Goal: Check status

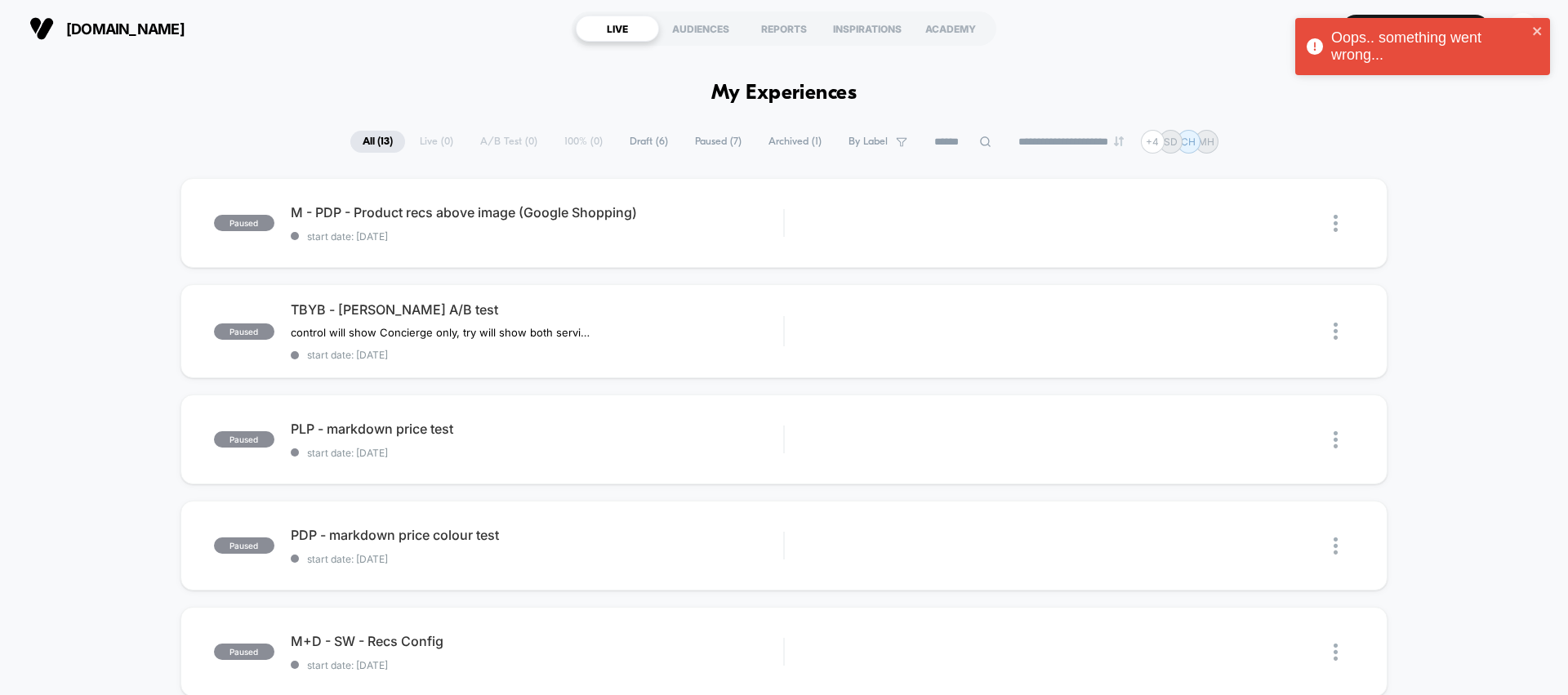
click at [693, 141] on span "Paused ( 7 )" at bounding box center [718, 141] width 71 height 22
drag, startPoint x: 771, startPoint y: 141, endPoint x: 707, endPoint y: 150, distance: 64.6
click at [772, 141] on span "Archived ( 1 )" at bounding box center [795, 141] width 78 height 22
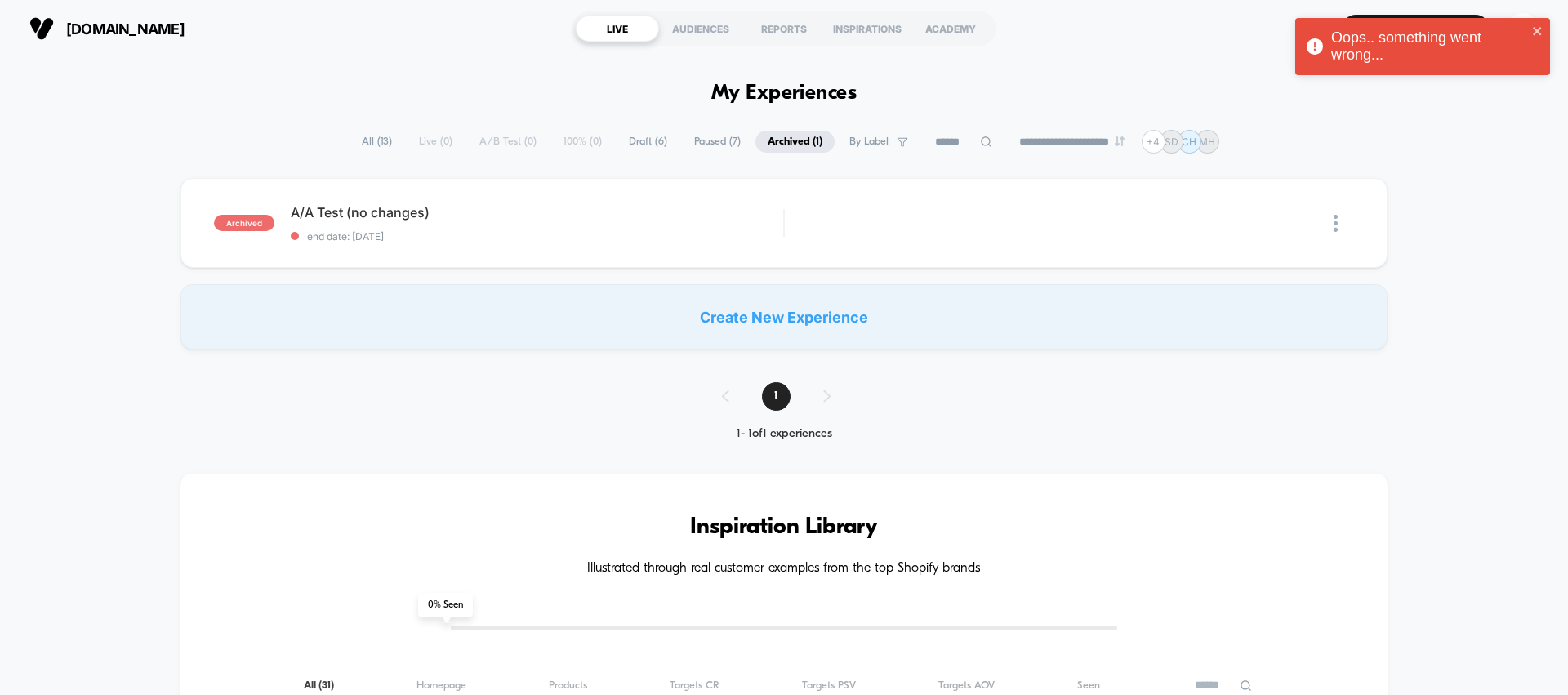
click at [639, 146] on span "Draft ( 6 )" at bounding box center [648, 141] width 63 height 22
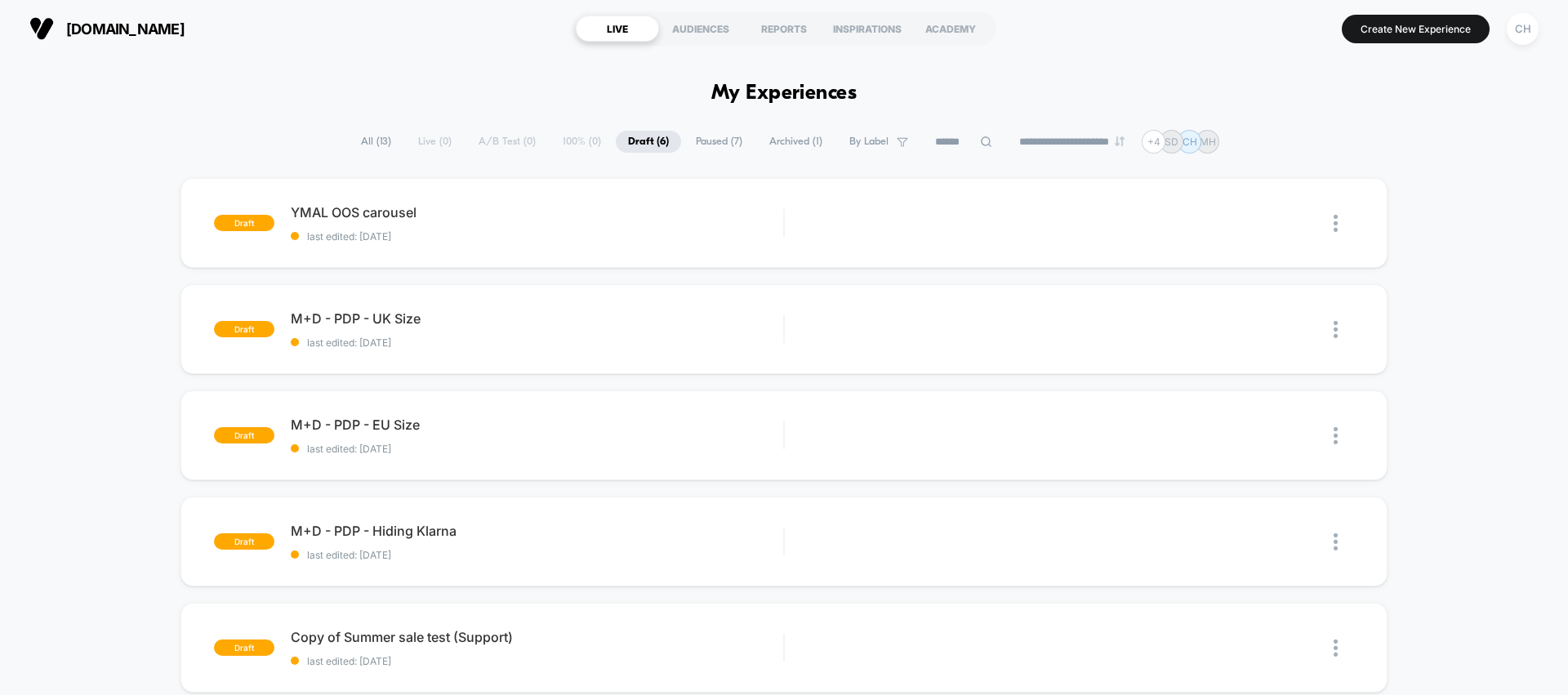
click at [684, 143] on span "Paused ( 7 )" at bounding box center [719, 141] width 71 height 22
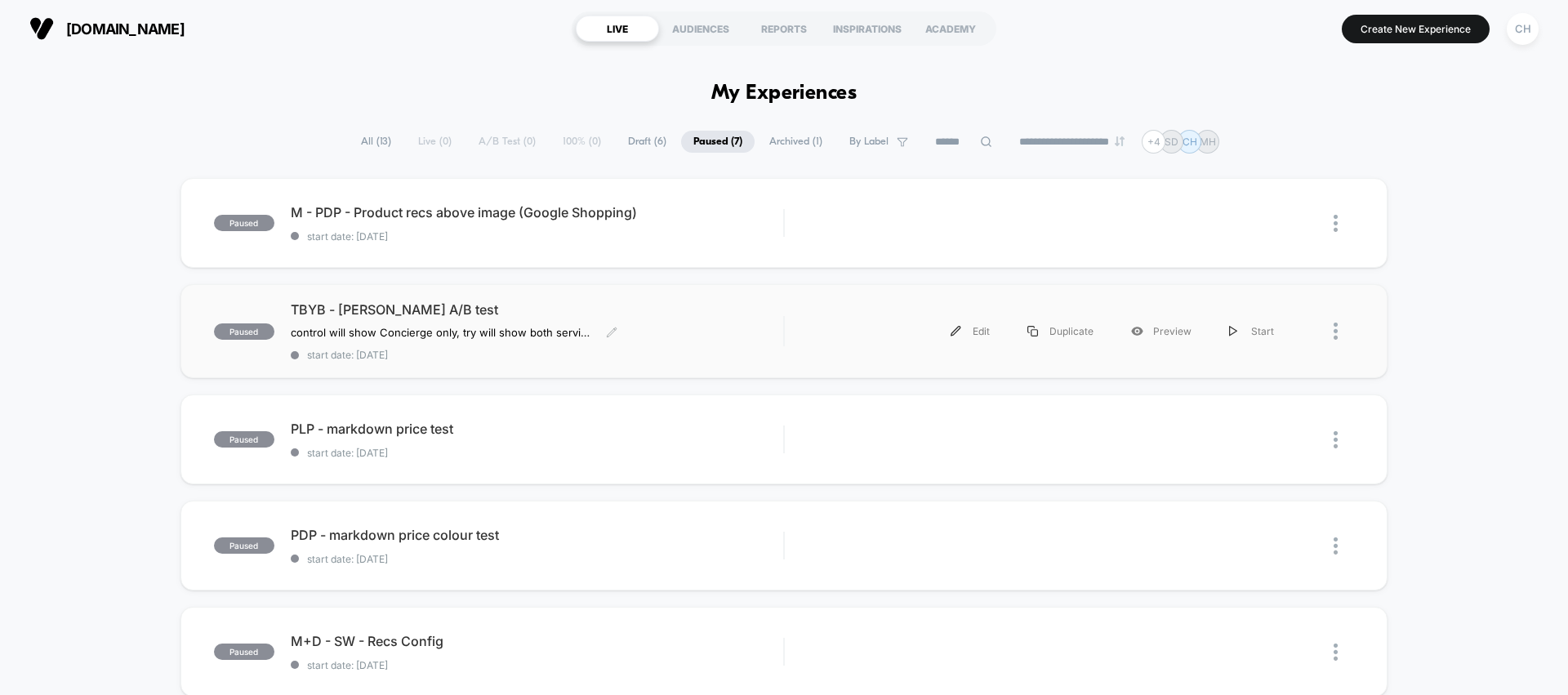
click at [625, 306] on span "TBYB - [PERSON_NAME] A/B test" at bounding box center [537, 309] width 492 height 17
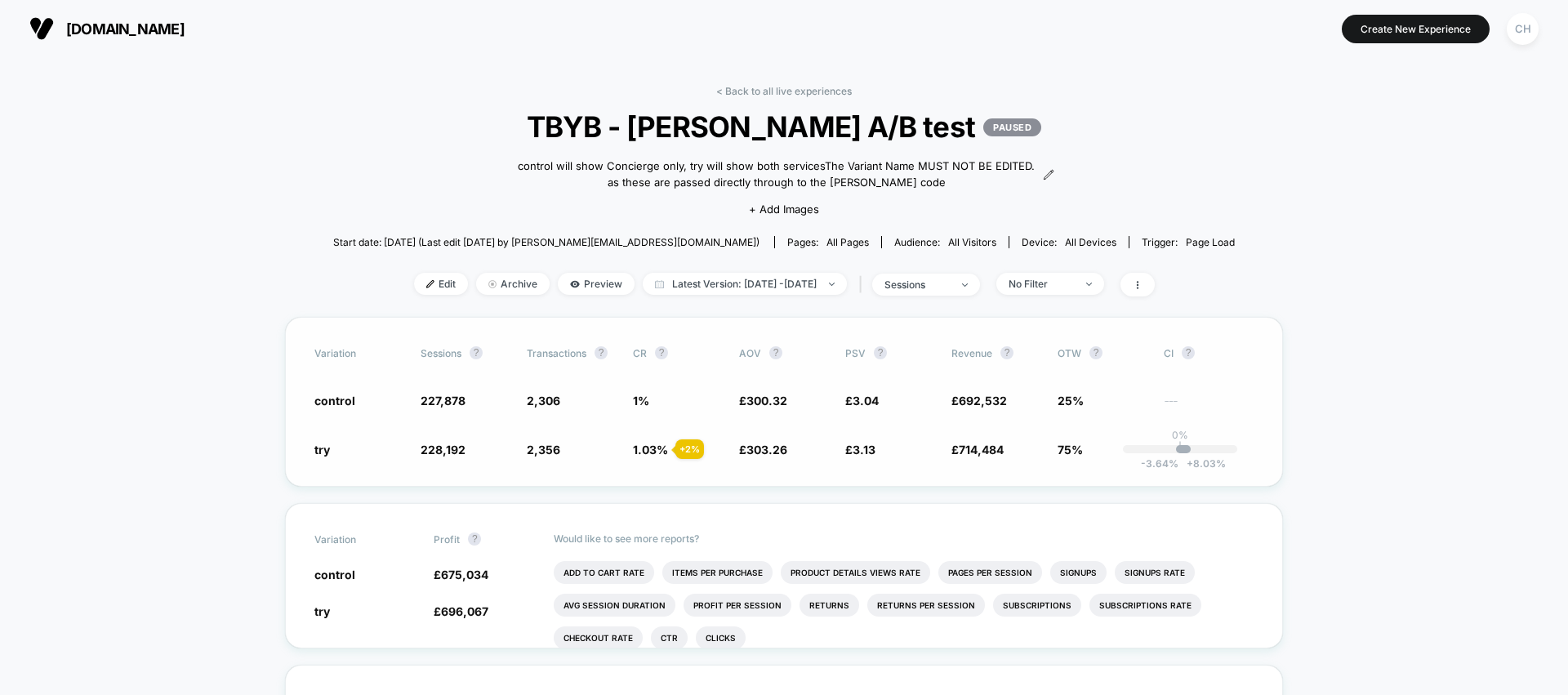
click at [705, 448] on span "1.03 % + 2 %" at bounding box center [677, 449] width 90 height 17
click at [428, 169] on div "< Back to all live experiences TBYB - [PERSON_NAME] A/B test PAUSED control wil…" at bounding box center [784, 201] width 902 height 232
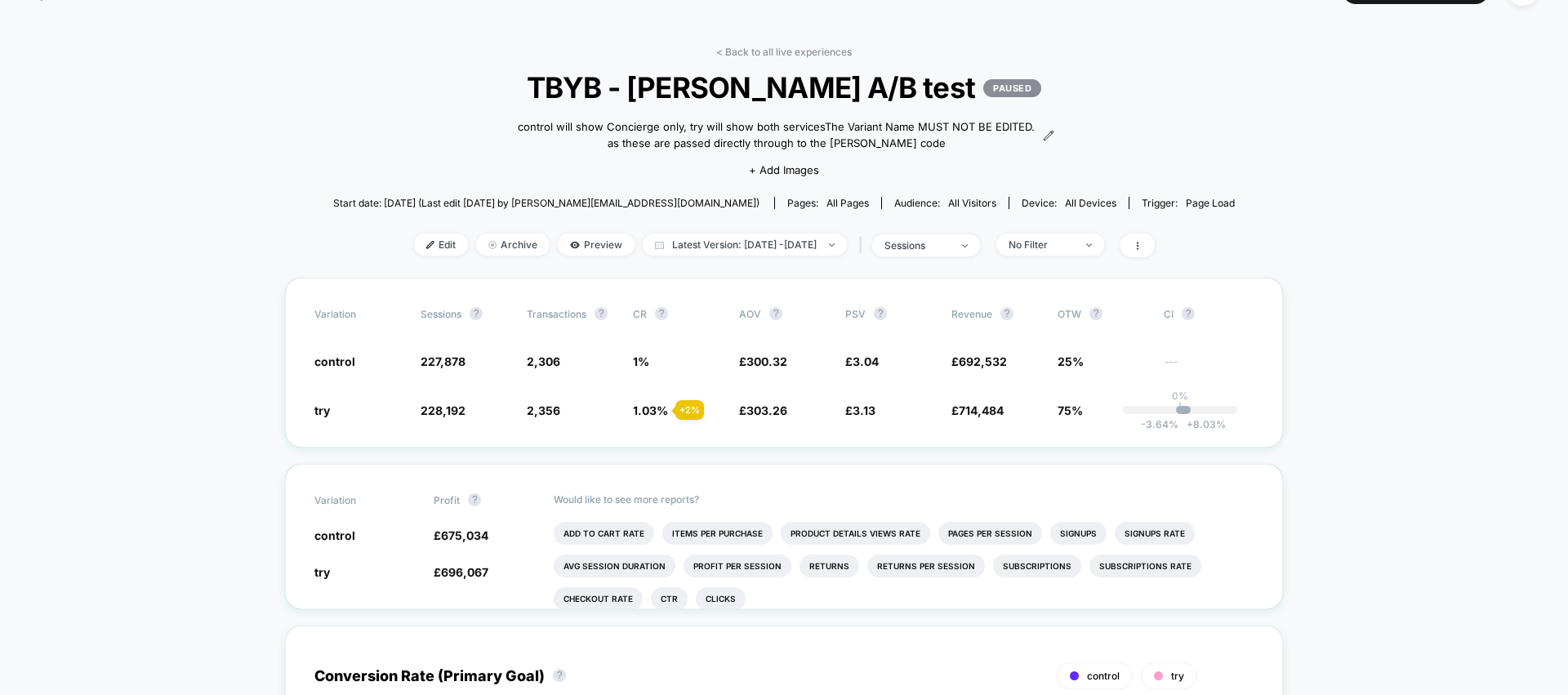
scroll to position [41, 0]
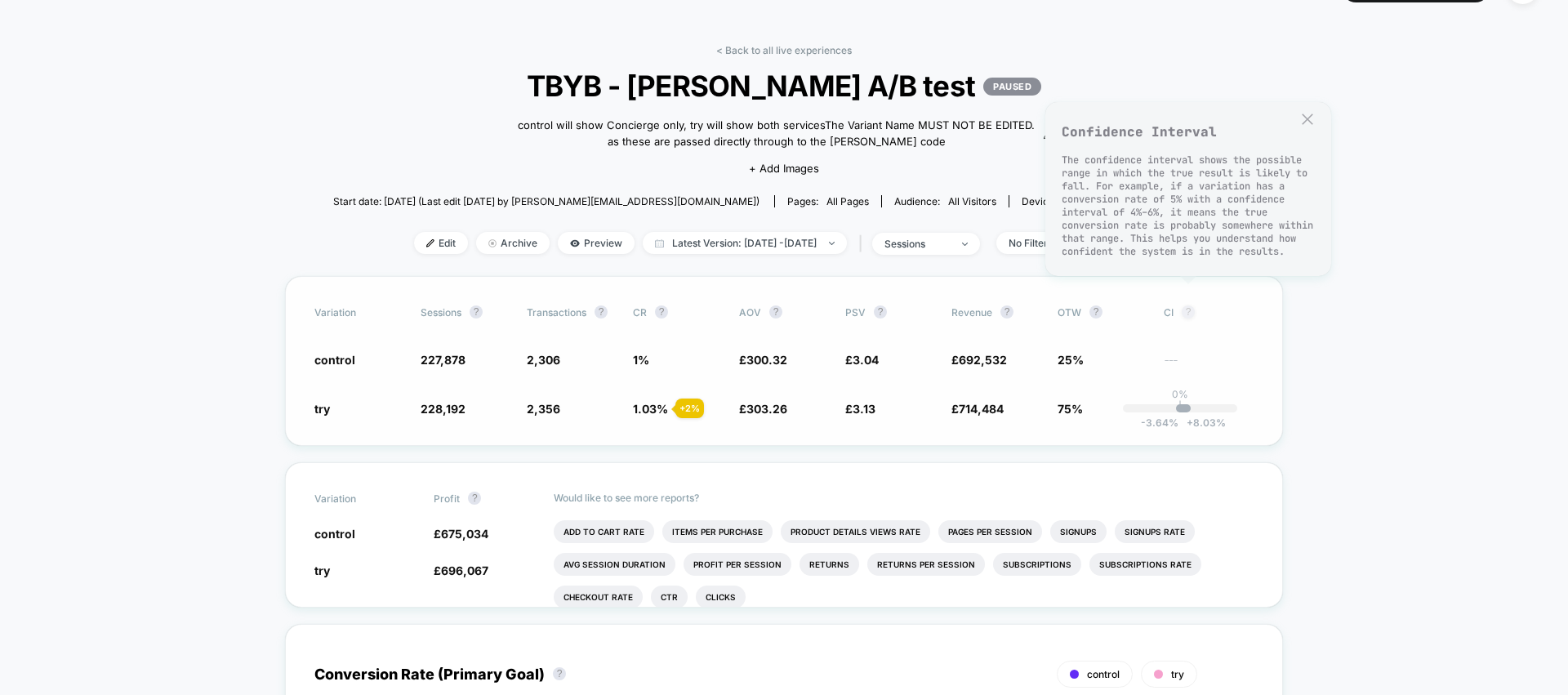
click at [1193, 311] on button "?" at bounding box center [1187, 312] width 13 height 13
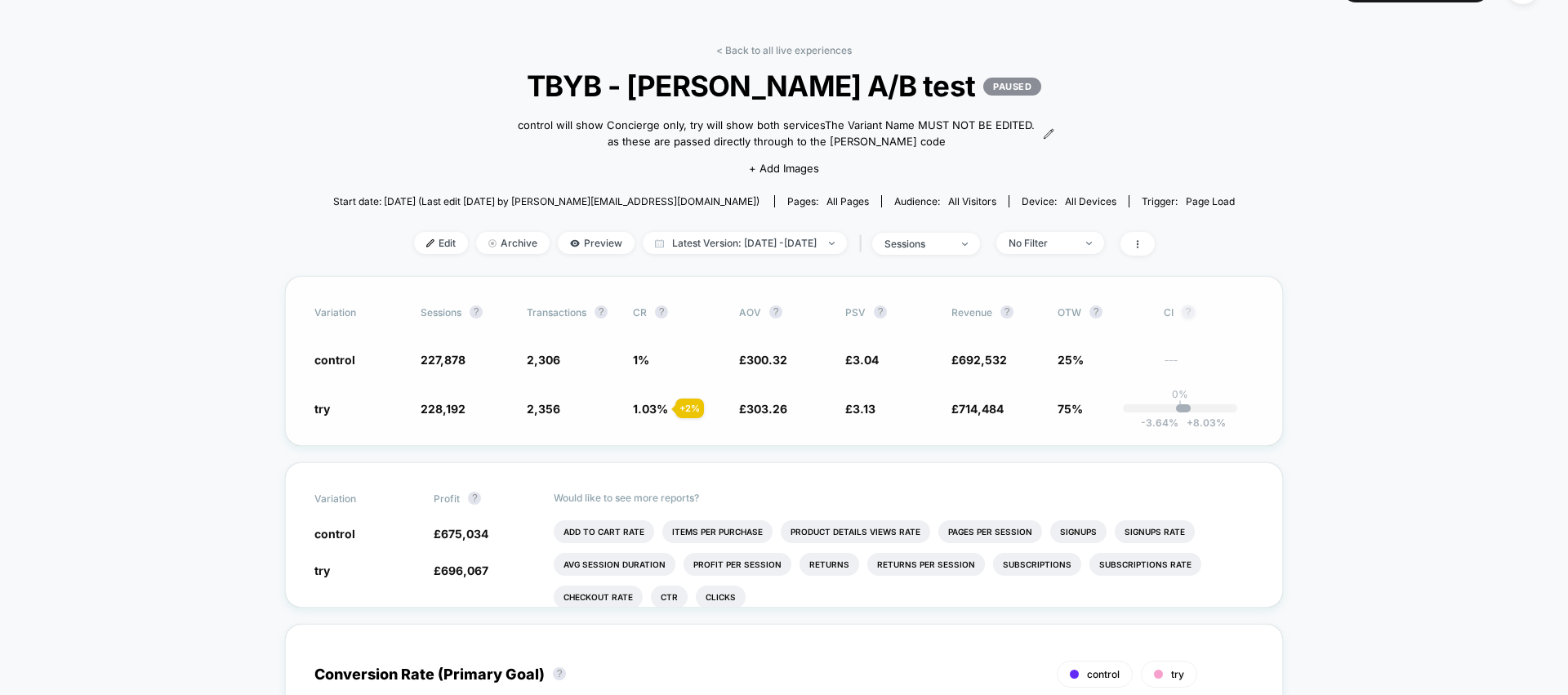
click at [1193, 311] on button "?" at bounding box center [1187, 312] width 13 height 13
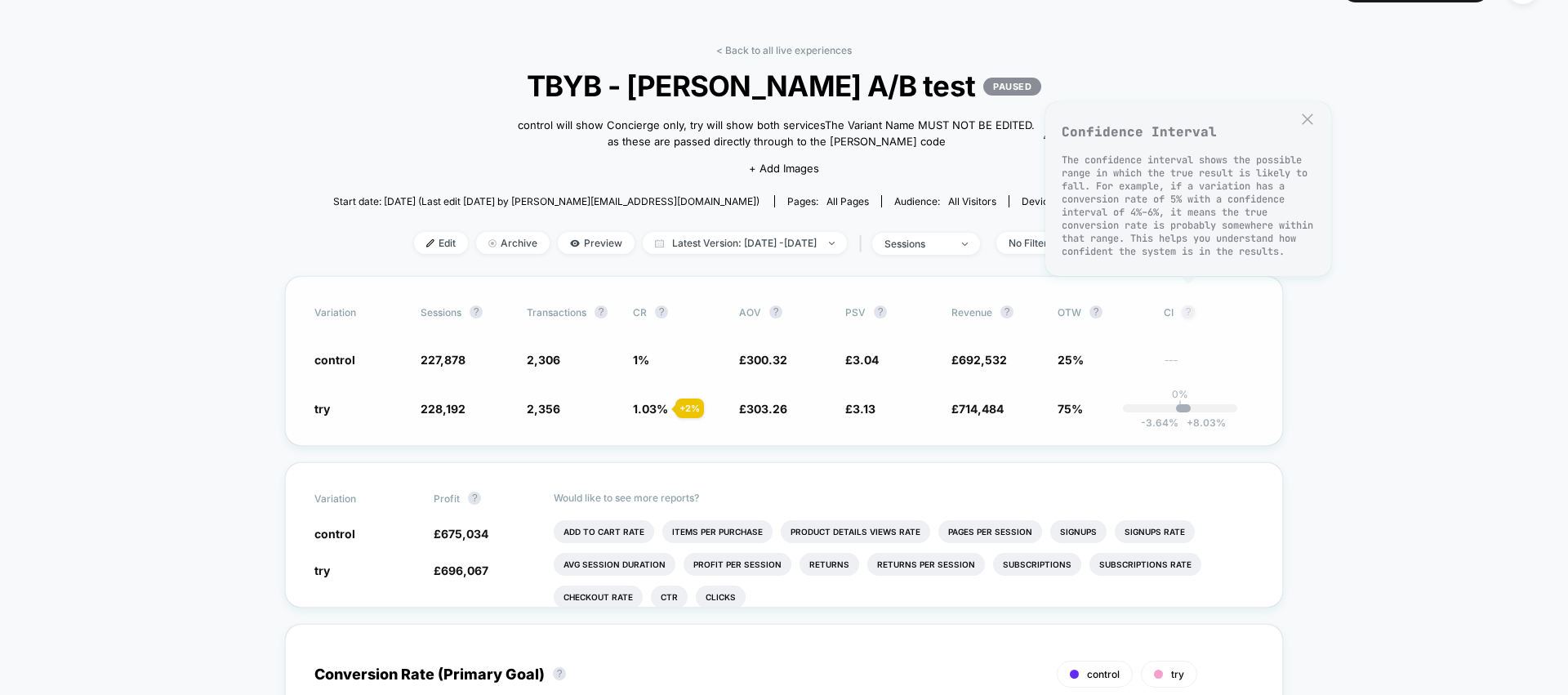
click at [1193, 311] on button "?" at bounding box center [1187, 312] width 13 height 13
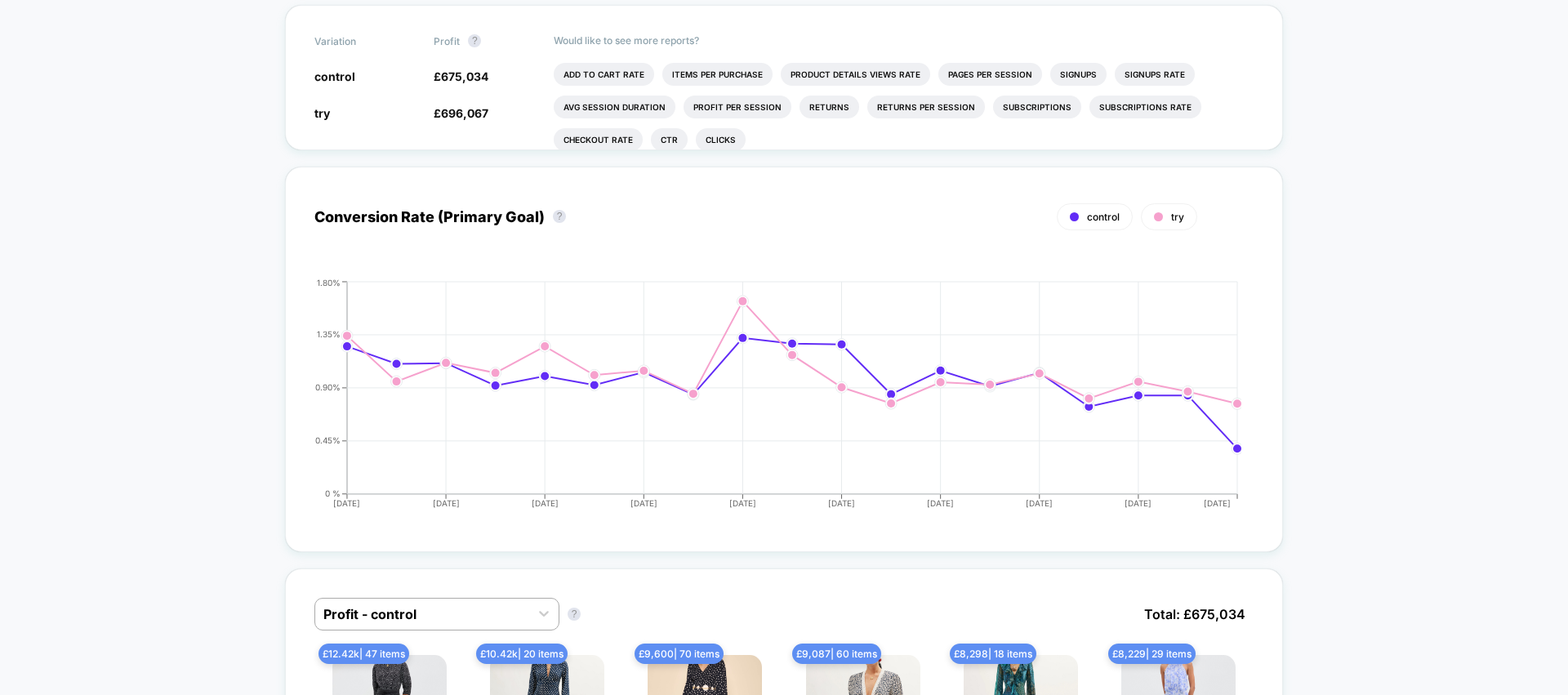
scroll to position [0, 0]
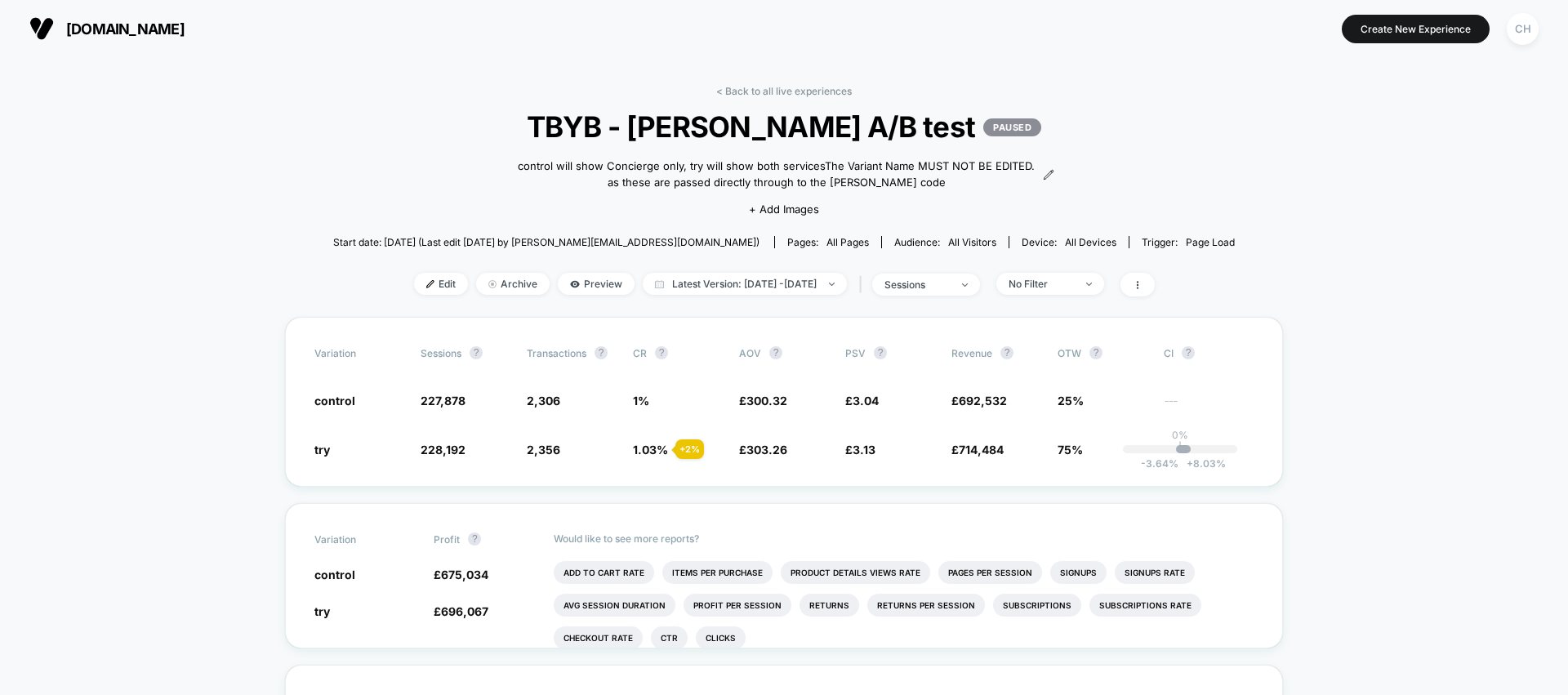
click at [774, 209] on span "+ Add Images" at bounding box center [784, 209] width 70 height 13
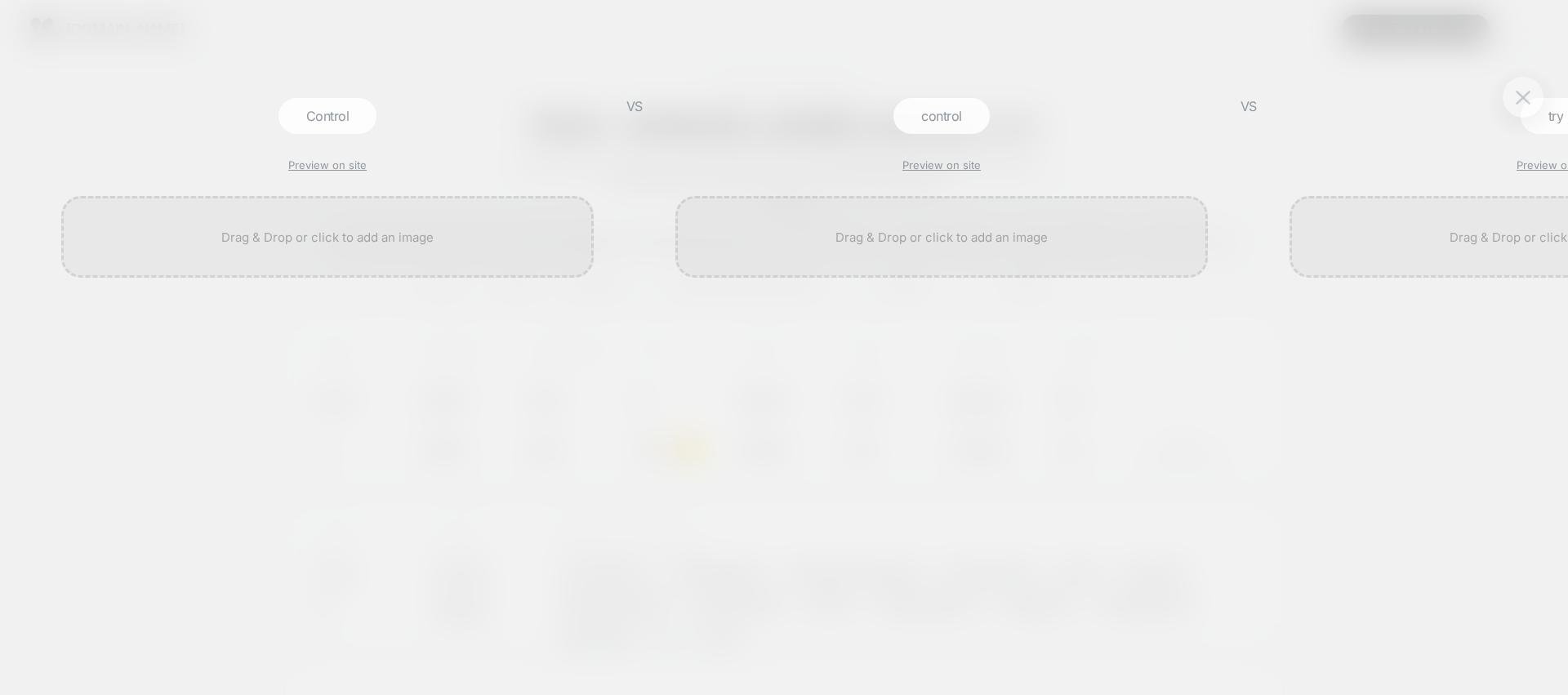
scroll to position [0, 2]
click at [1518, 37] on button at bounding box center [1523, 45] width 24 height 24
